Goal: Information Seeking & Learning: Learn about a topic

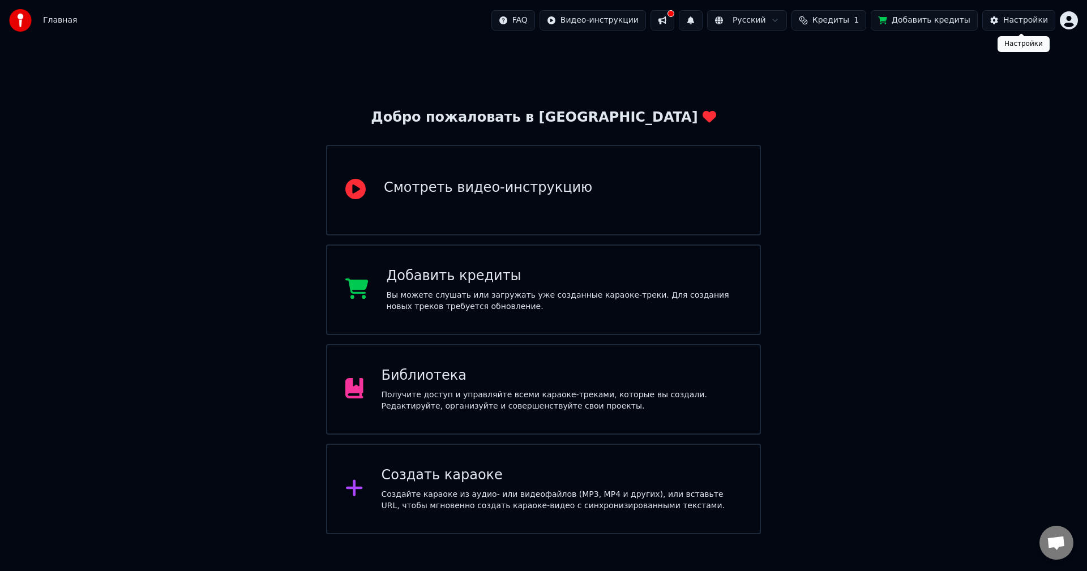
click at [1023, 20] on div "Настройки" at bounding box center [1025, 20] width 45 height 11
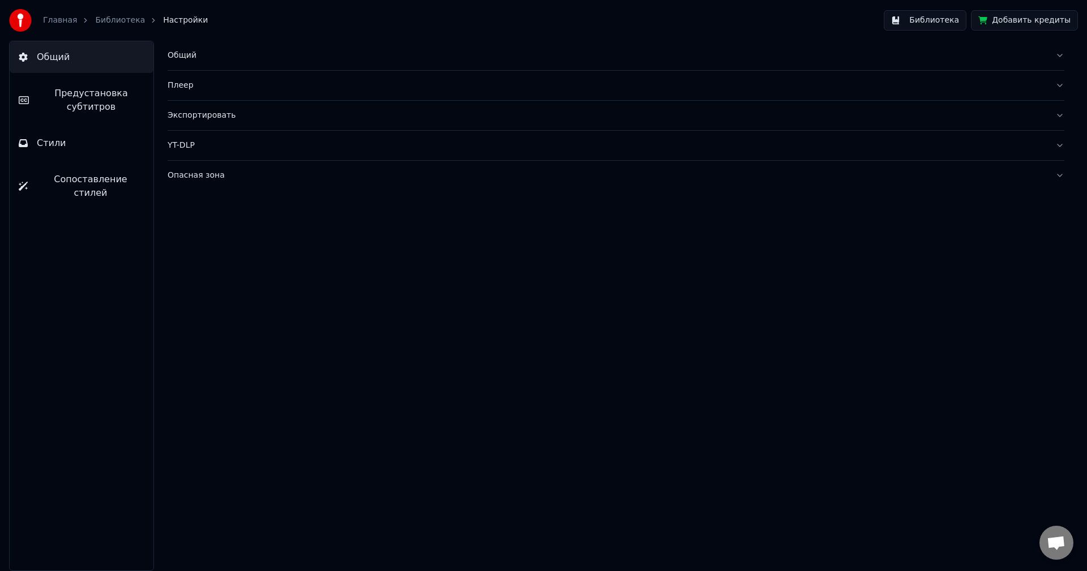
click at [53, 15] on link "Главная" at bounding box center [60, 20] width 34 height 11
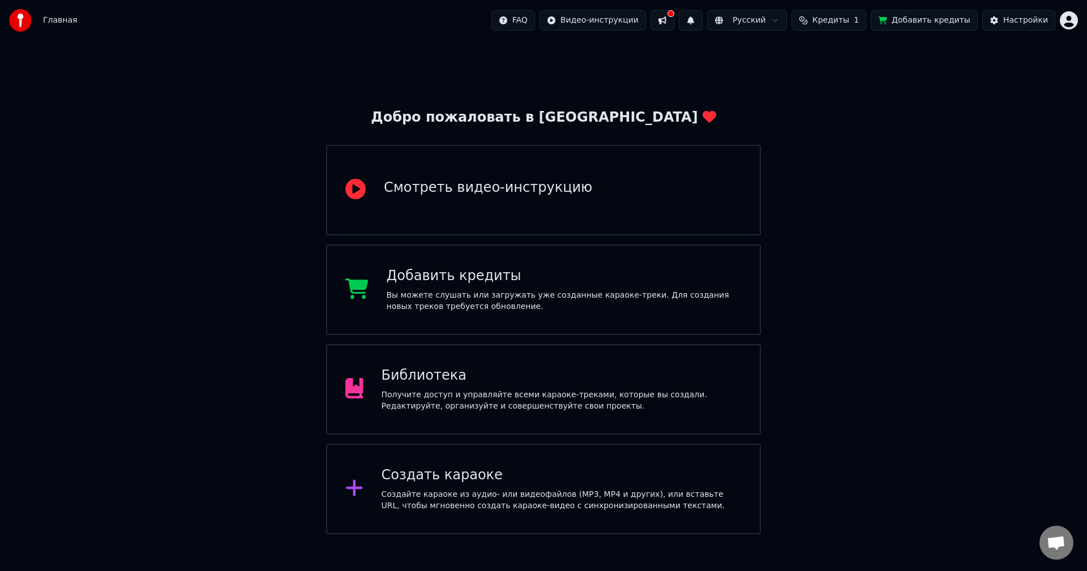
click at [546, 16] on html "Главная FAQ Видео-инструкции Русский Кредиты 1 Добавить кредиты Настройки Добро…" at bounding box center [543, 267] width 1087 height 535
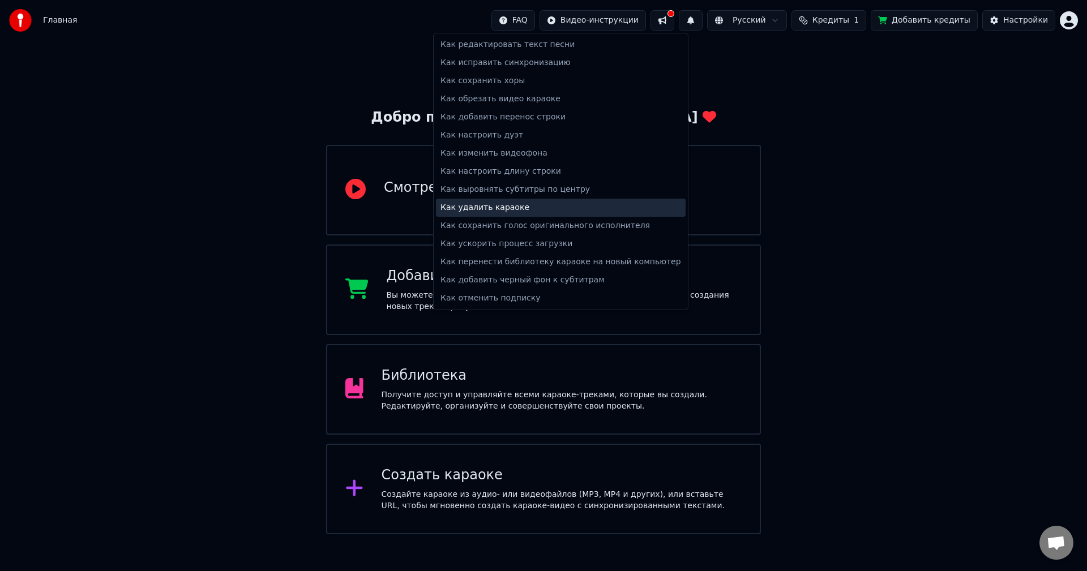
click at [545, 208] on div "Как удалить караоке" at bounding box center [561, 208] width 250 height 18
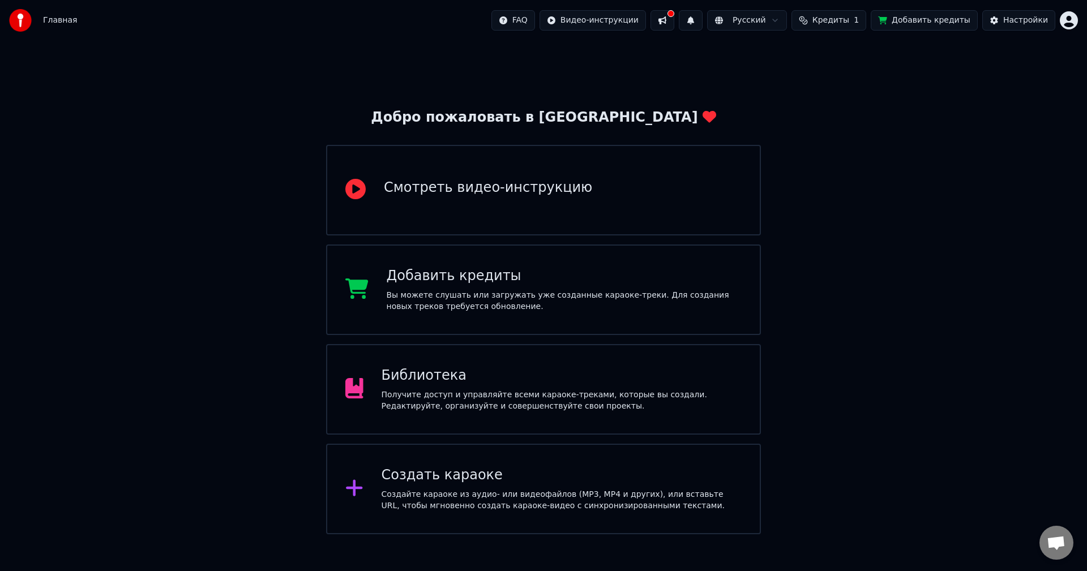
click at [1063, 22] on html "Главная FAQ Видео-инструкции Русский Кредиты 1 Добавить кредиты Настройки Добро…" at bounding box center [543, 267] width 1087 height 535
click at [981, 125] on span "Выйти" at bounding box center [990, 130] width 27 height 11
